Goal: Information Seeking & Learning: Find specific page/section

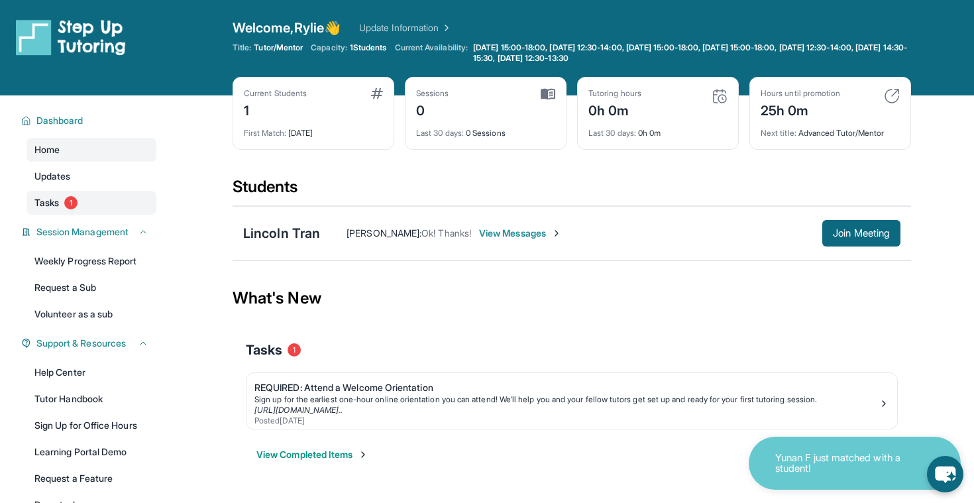
click at [67, 198] on span "1" at bounding box center [70, 202] width 13 height 13
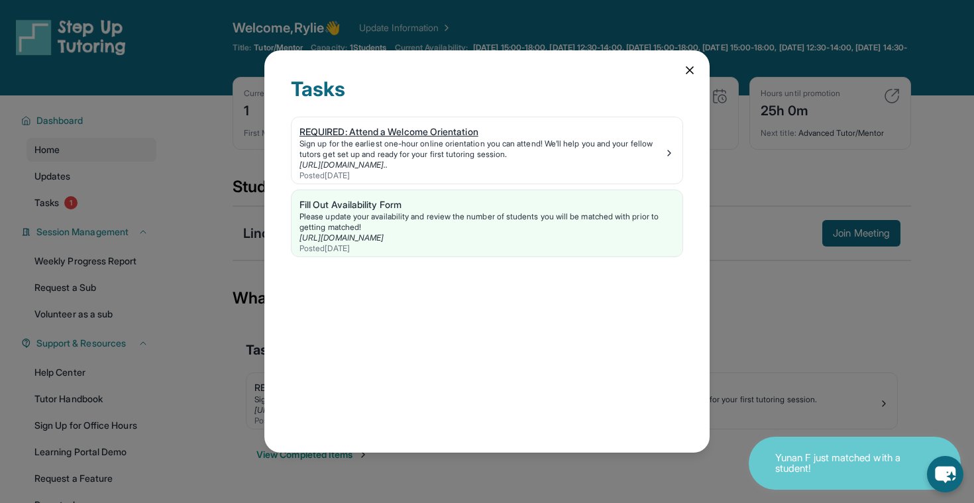
click at [445, 129] on div "REQUIRED: Attend a Welcome Orientation" at bounding box center [482, 131] width 364 height 13
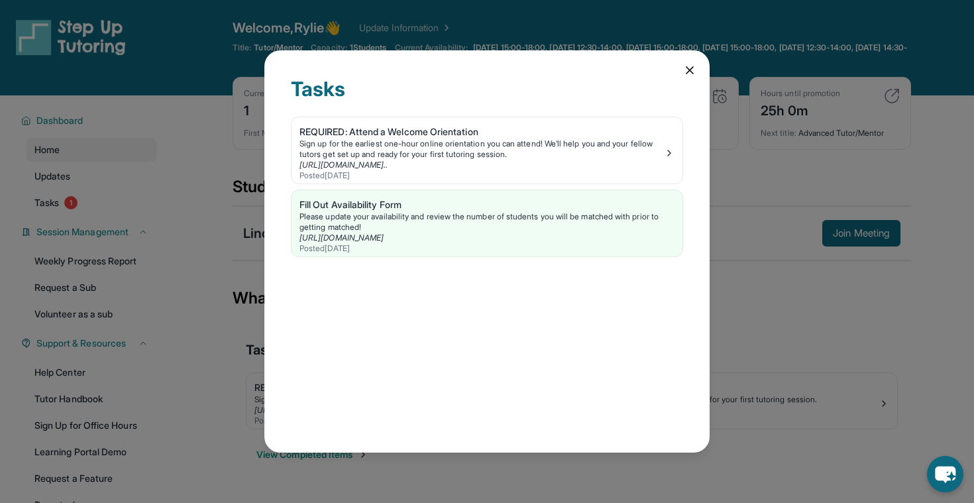
click at [689, 70] on icon at bounding box center [689, 70] width 7 height 7
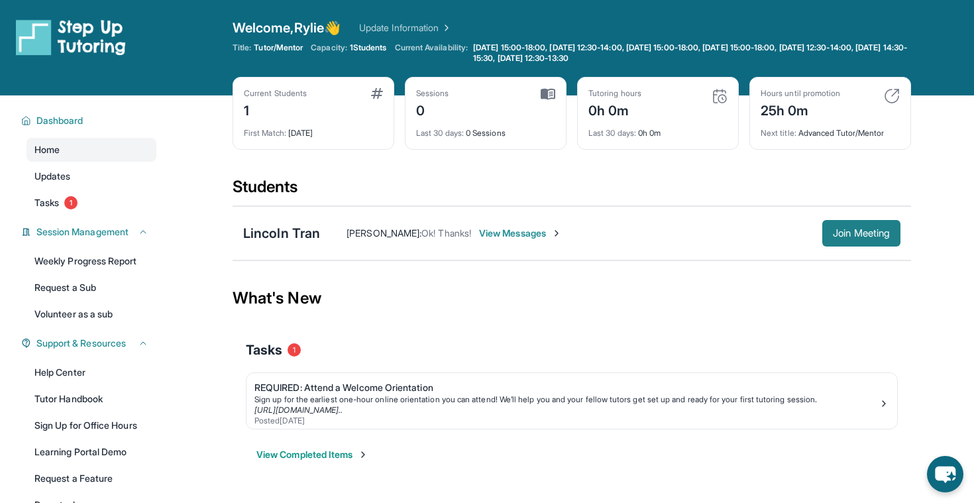
click at [858, 234] on span "Join Meeting" at bounding box center [861, 233] width 57 height 8
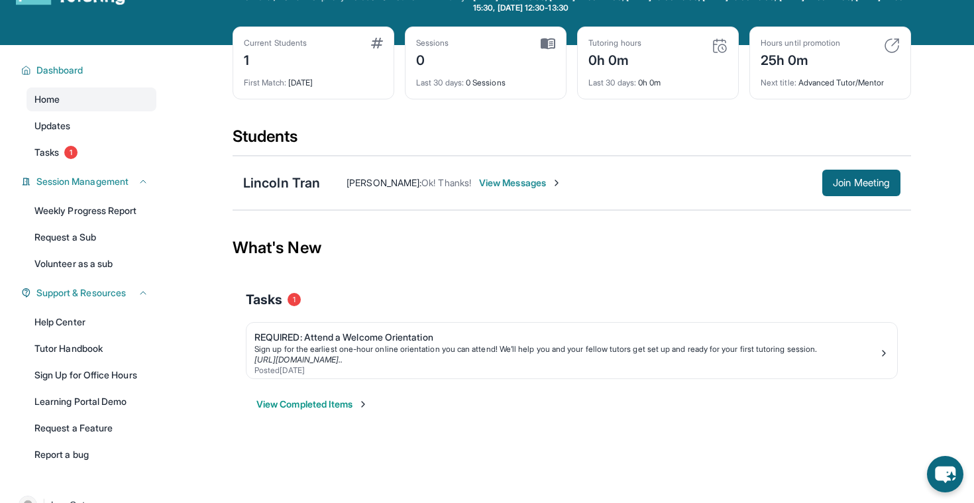
scroll to position [54, 0]
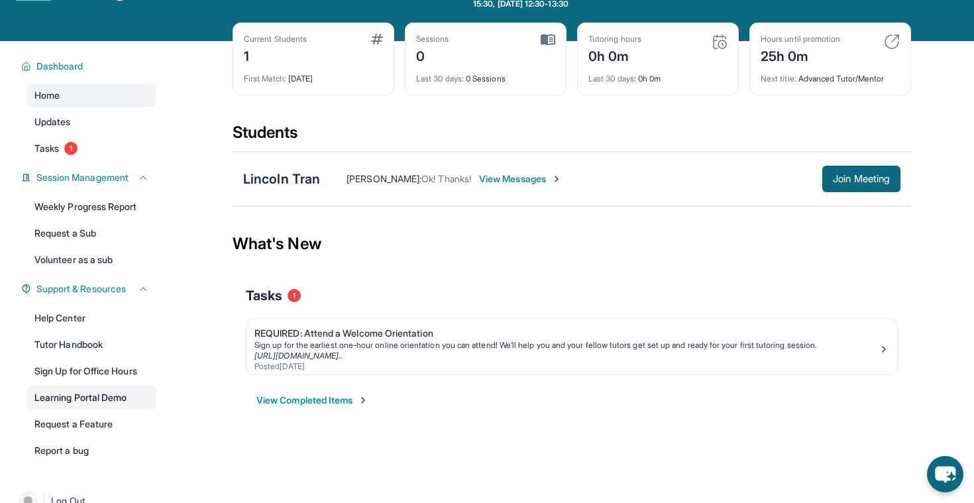
click at [104, 396] on link "Learning Portal Demo" at bounding box center [92, 398] width 130 height 24
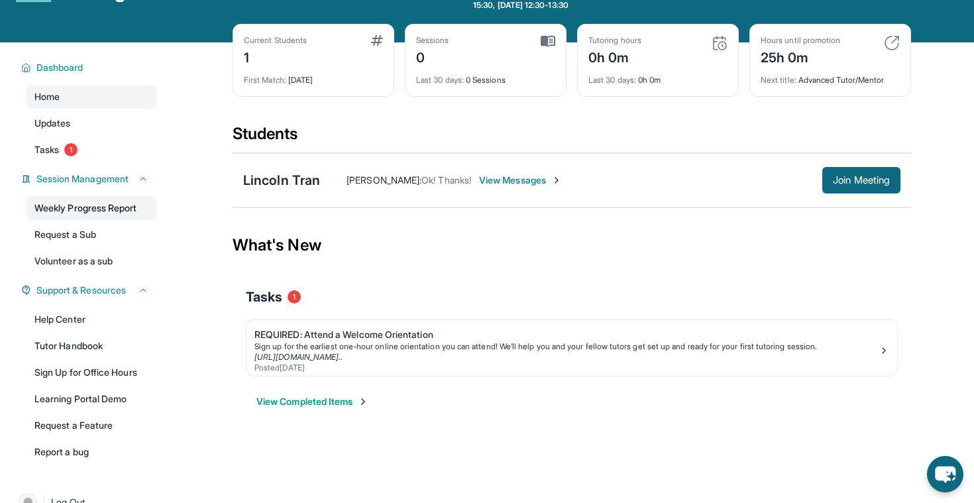
scroll to position [0, 0]
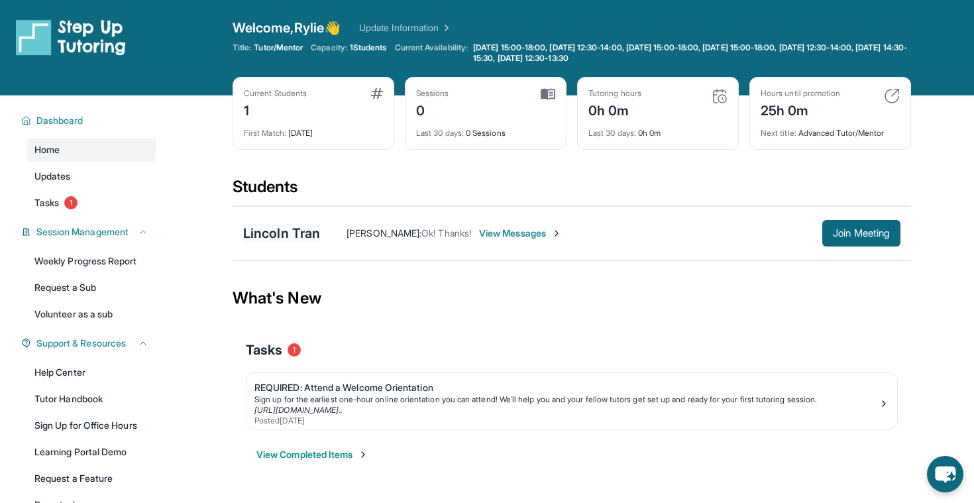
click at [275, 233] on div "Lincoln Tran" at bounding box center [281, 233] width 77 height 19
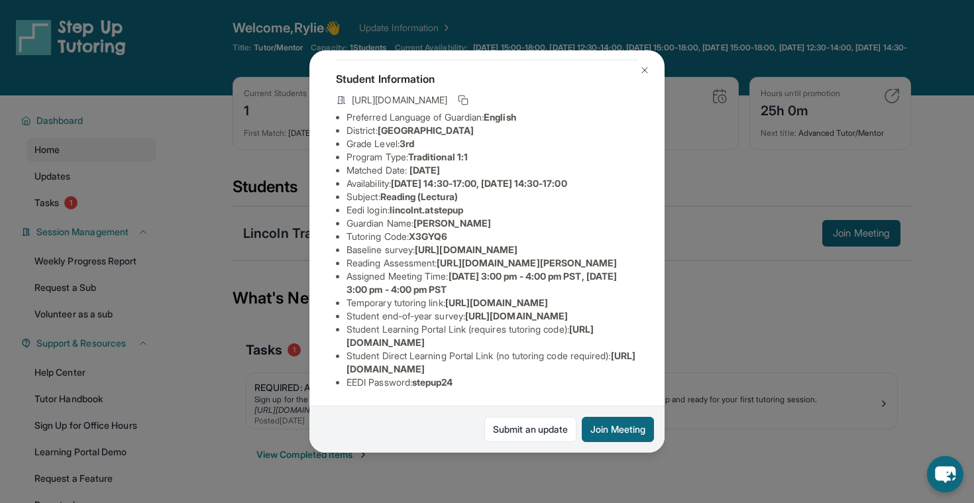
scroll to position [181, 0]
click at [415, 244] on span "[URL][DOMAIN_NAME]" at bounding box center [466, 249] width 103 height 11
drag, startPoint x: 347, startPoint y: 144, endPoint x: 713, endPoint y: 176, distance: 367.2
click at [713, 176] on div "Lincoln Tran Guardian: [PERSON_NAME] Student Information [URL][DOMAIN_NAME] Pre…" at bounding box center [487, 251] width 974 height 503
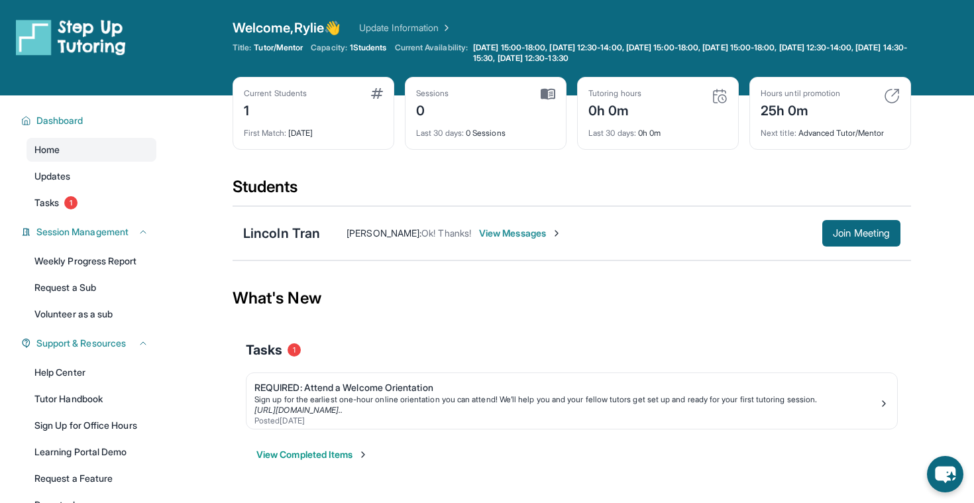
copy span "[URL][DOMAIN_NAME]"
click at [288, 228] on div "Lincoln Tran" at bounding box center [281, 233] width 77 height 19
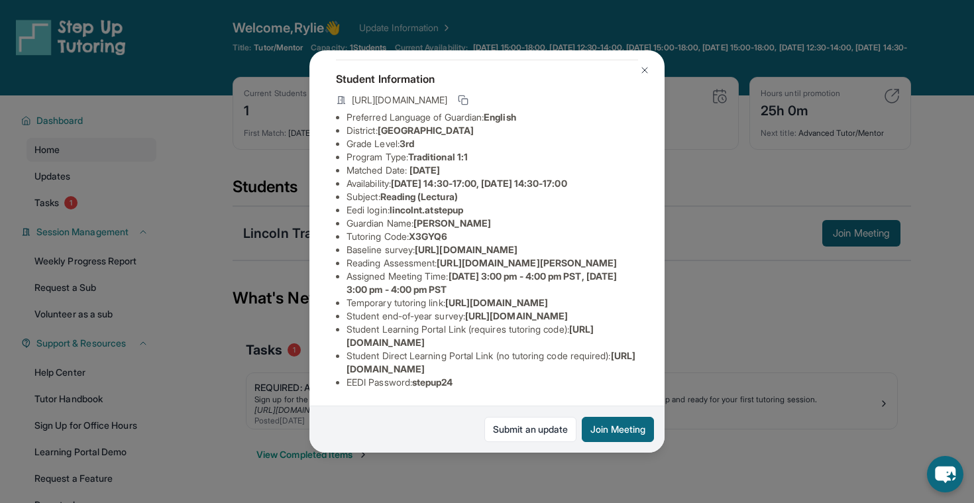
scroll to position [126, 467]
drag, startPoint x: 586, startPoint y: 227, endPoint x: 376, endPoint y: 225, distance: 210.1
click at [376, 225] on div "Lincoln Tran Guardian: [PERSON_NAME] Student Information [URL][DOMAIN_NAME] Pre…" at bounding box center [486, 251] width 355 height 402
drag, startPoint x: 345, startPoint y: 202, endPoint x: 679, endPoint y: 223, distance: 334.6
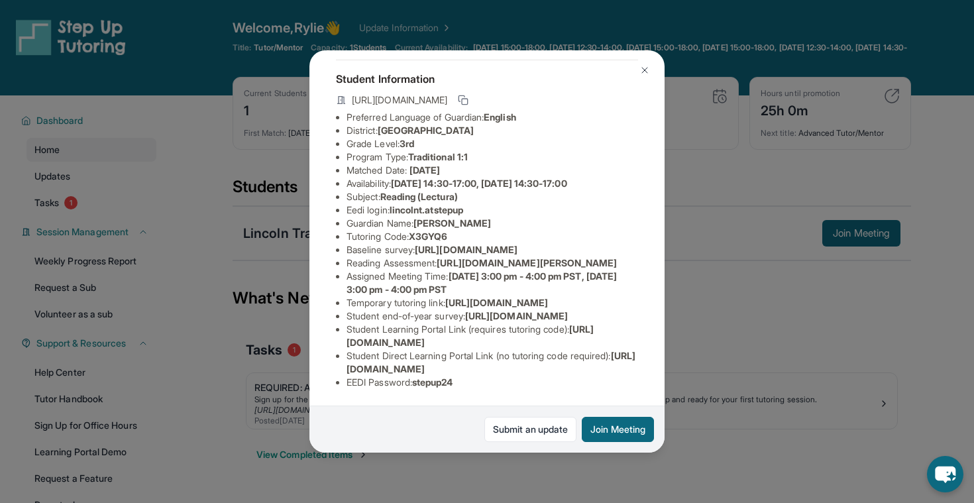
click at [679, 223] on div "Lincoln Tran Guardian: [PERSON_NAME] Student Information [URL][DOMAIN_NAME] Pre…" at bounding box center [487, 251] width 974 height 503
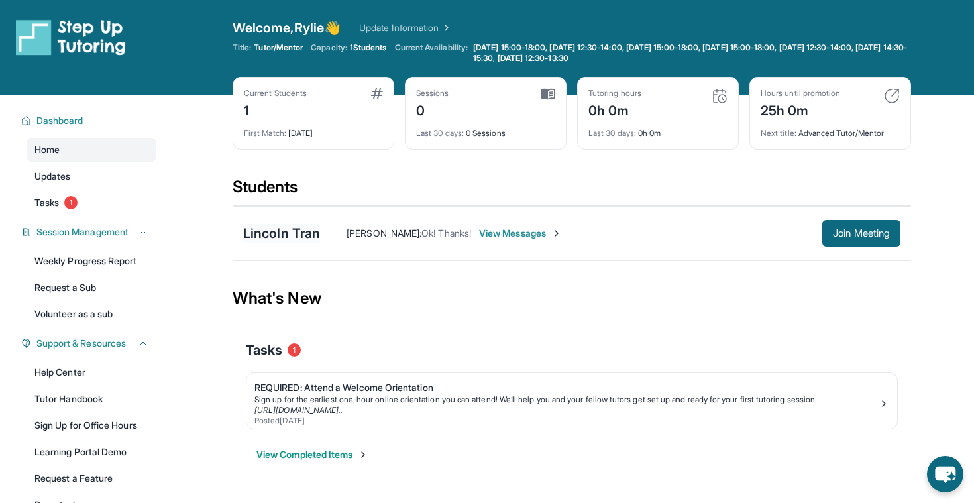
click at [286, 229] on div "Lincoln Tran" at bounding box center [281, 233] width 77 height 19
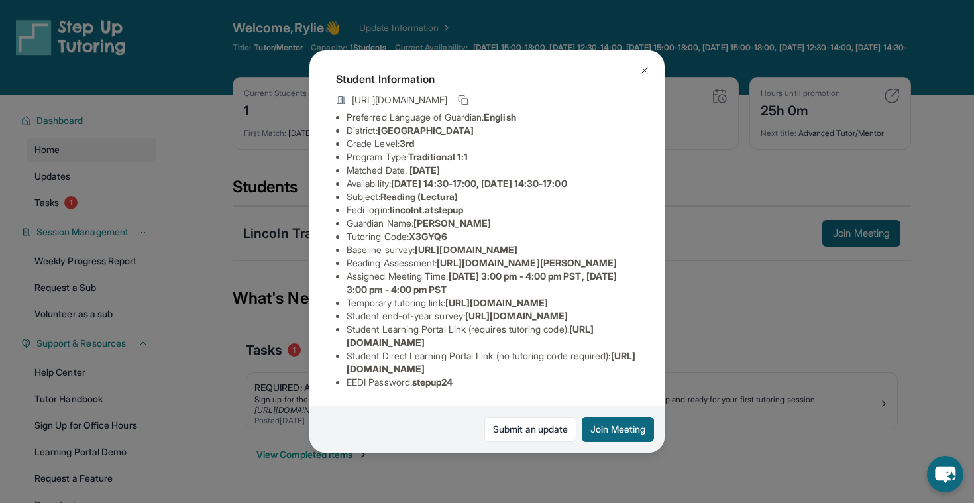
scroll to position [99, 0]
drag, startPoint x: 343, startPoint y: 223, endPoint x: 516, endPoint y: 239, distance: 173.0
click at [516, 239] on ul "Preferred Language of Guardian: English District: Wiseburn Unified School Distr…" at bounding box center [487, 250] width 302 height 278
copy span "[URL][DOMAIN_NAME]"
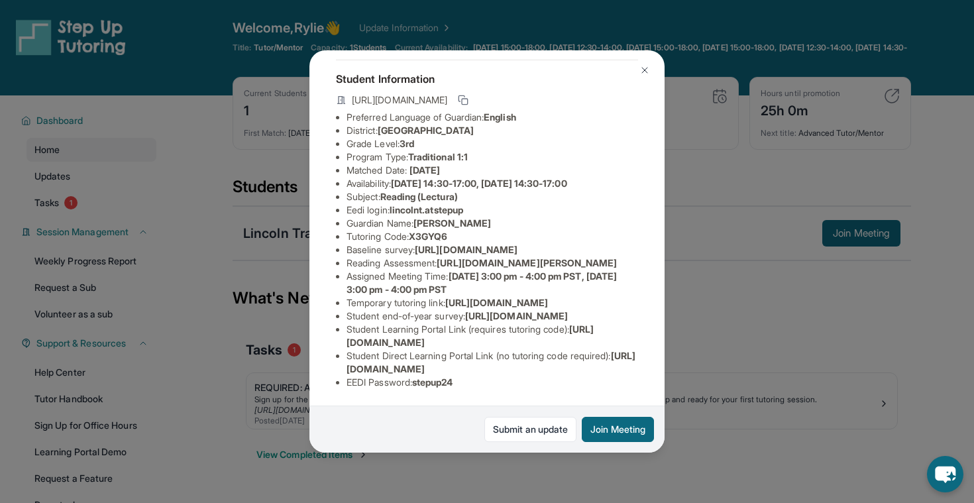
drag, startPoint x: 348, startPoint y: 252, endPoint x: 612, endPoint y: 242, distance: 264.6
click at [612, 245] on div "Lincoln Tran Guardian: [PERSON_NAME] Student Information [URL][DOMAIN_NAME] Pre…" at bounding box center [486, 251] width 355 height 402
drag, startPoint x: 567, startPoint y: 252, endPoint x: 313, endPoint y: 241, distance: 254.0
click at [313, 241] on div "Lincoln Tran Guardian: [PERSON_NAME] Student Information [URL][DOMAIN_NAME] Pre…" at bounding box center [486, 251] width 355 height 402
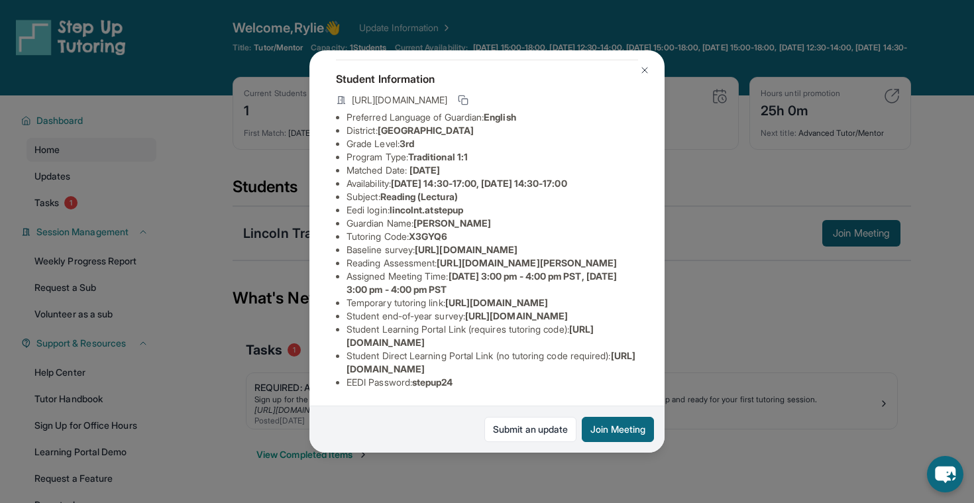
copy span "prefill_Type%20of%20Form=bl-atti-survey&hide_Type%20of%20Form=true&prefill_Stud…"
